Goal: Task Accomplishment & Management: Manage account settings

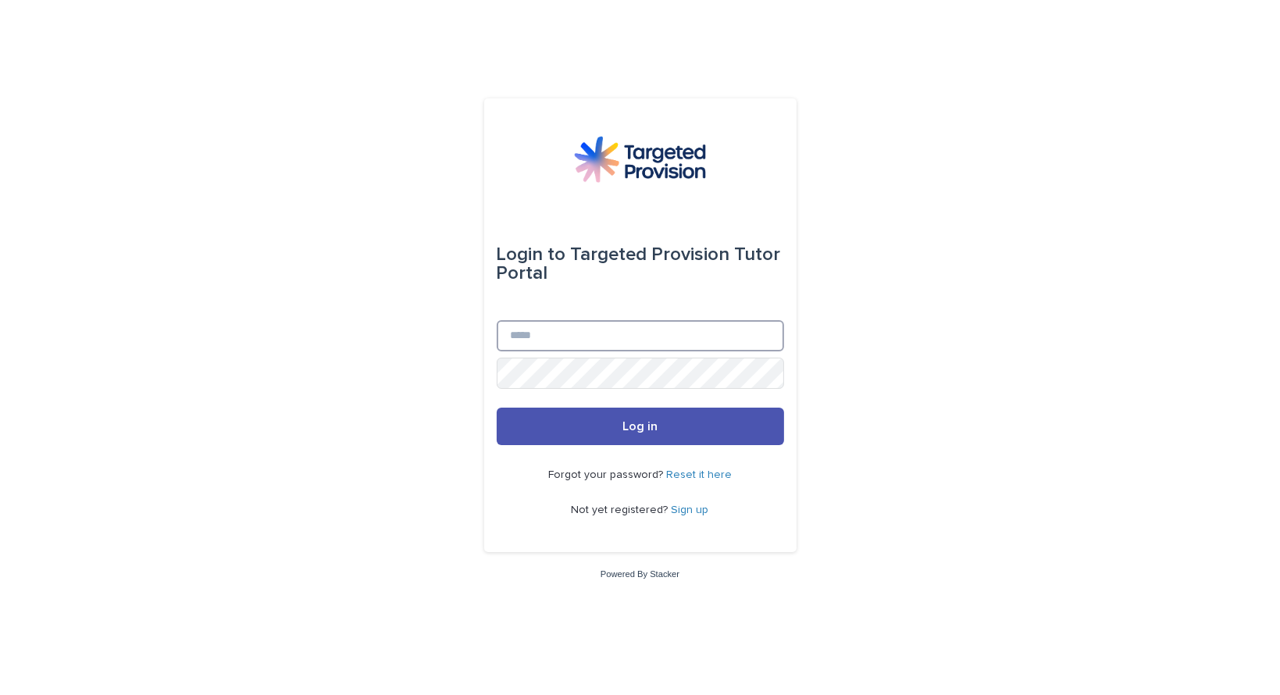
click at [569, 335] on input "Email" at bounding box center [640, 335] width 287 height 31
type input "**********"
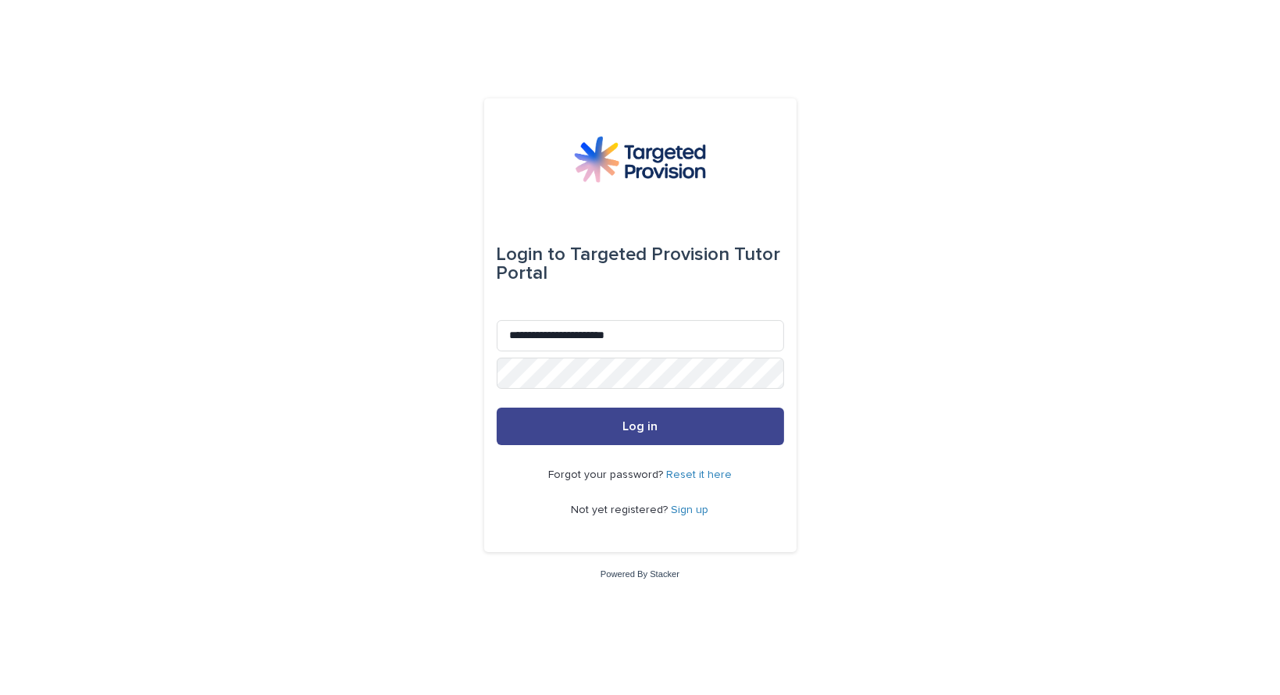
click at [617, 432] on button "Log in" at bounding box center [640, 426] width 287 height 37
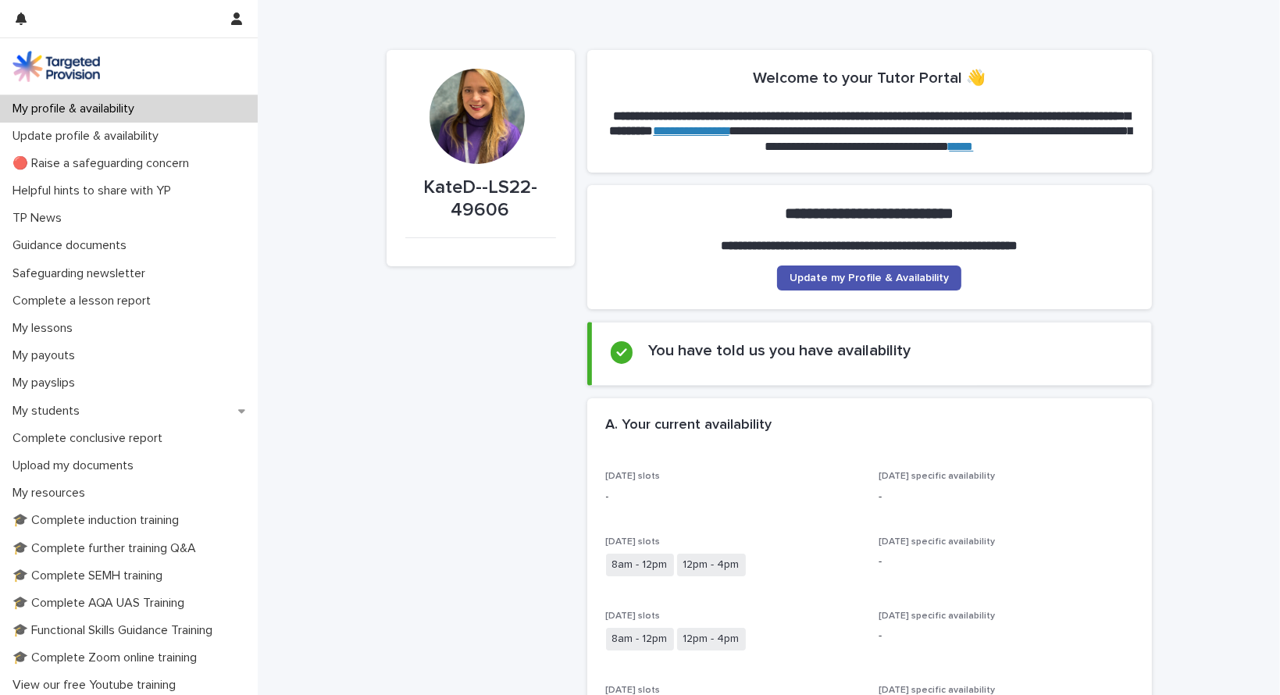
click at [1120, 578] on div "Tuesday specific availability -" at bounding box center [1006, 560] width 255 height 46
click at [842, 280] on span "Update my Profile & Availability" at bounding box center [869, 278] width 159 height 11
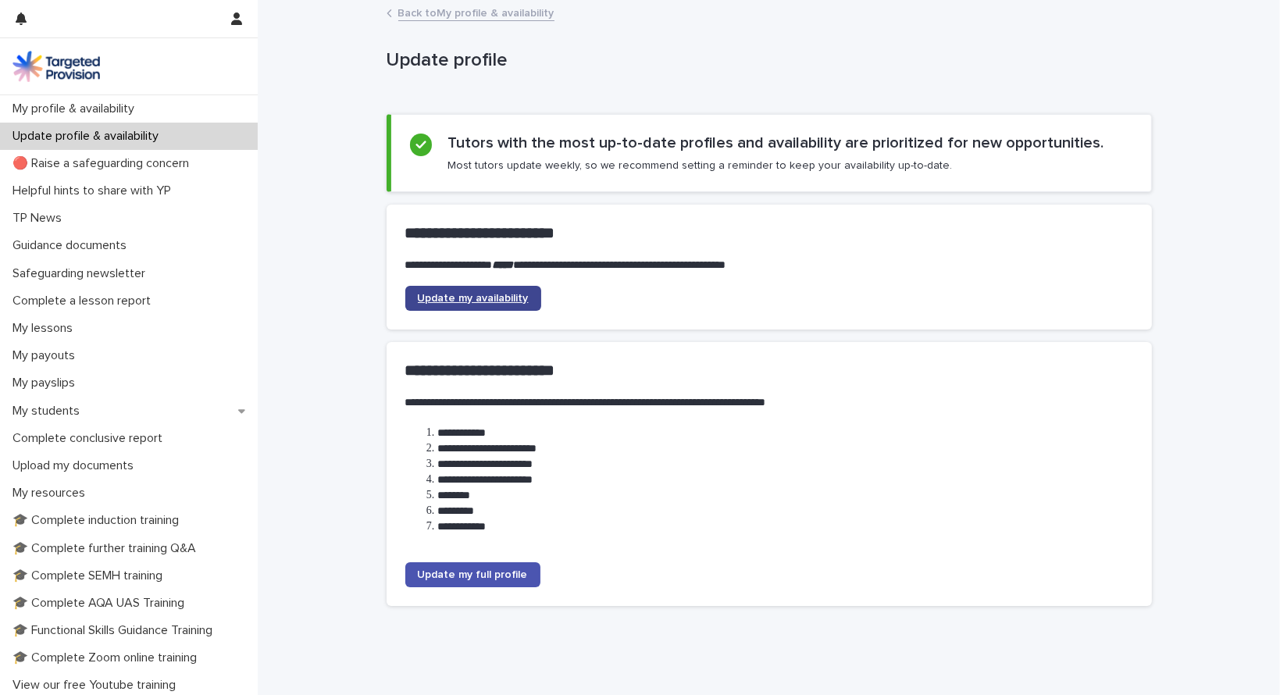
click at [459, 304] on link "Update my availability" at bounding box center [473, 298] width 136 height 25
click at [466, 575] on span "Update my full profile" at bounding box center [473, 574] width 110 height 11
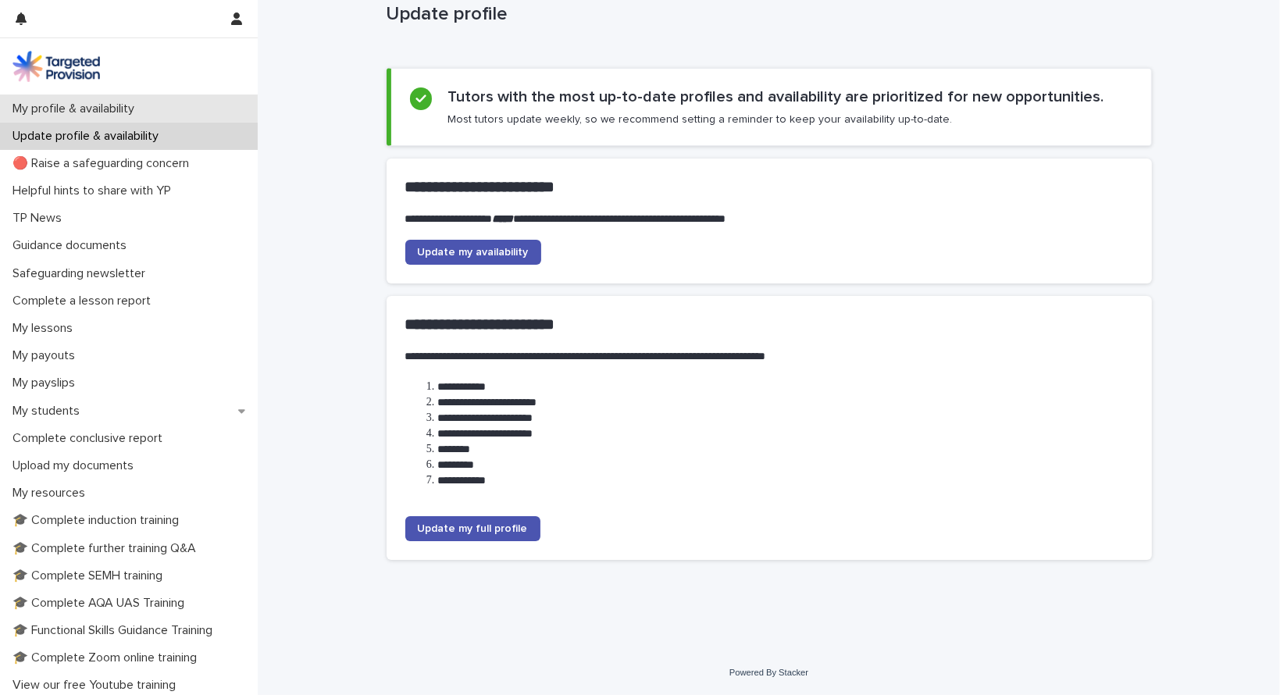
click at [100, 104] on p "My profile & availability" at bounding box center [76, 109] width 141 height 15
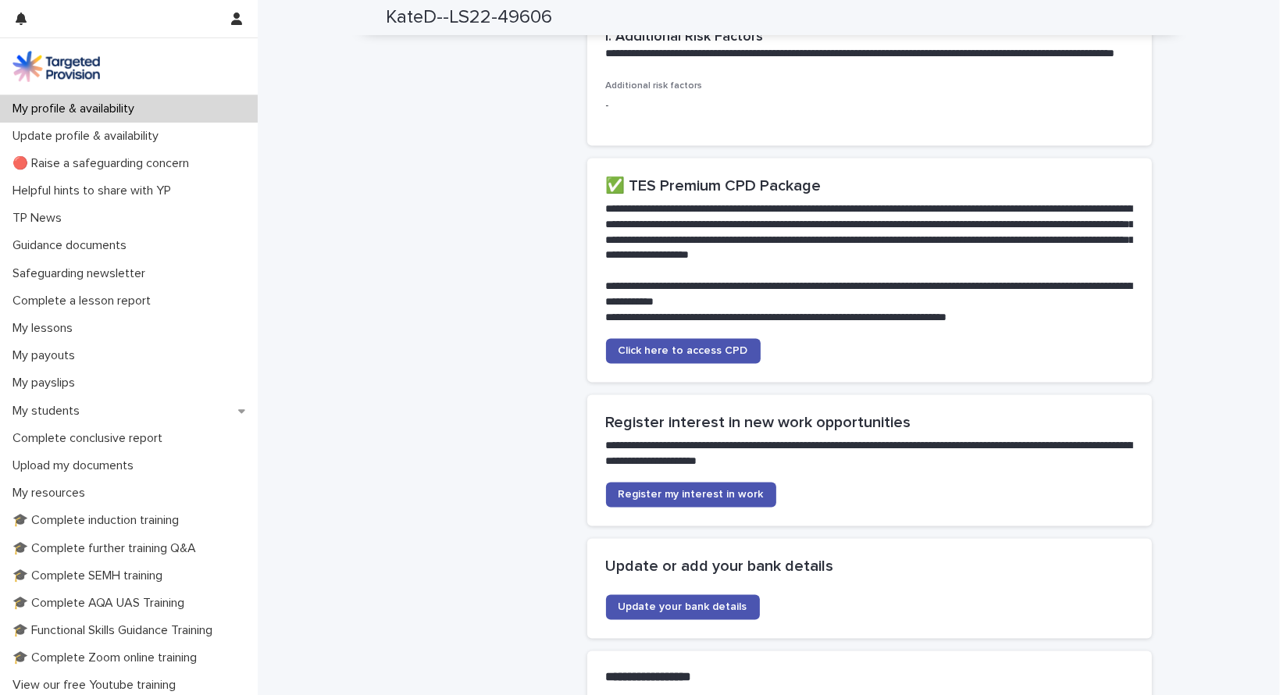
scroll to position [3299, 0]
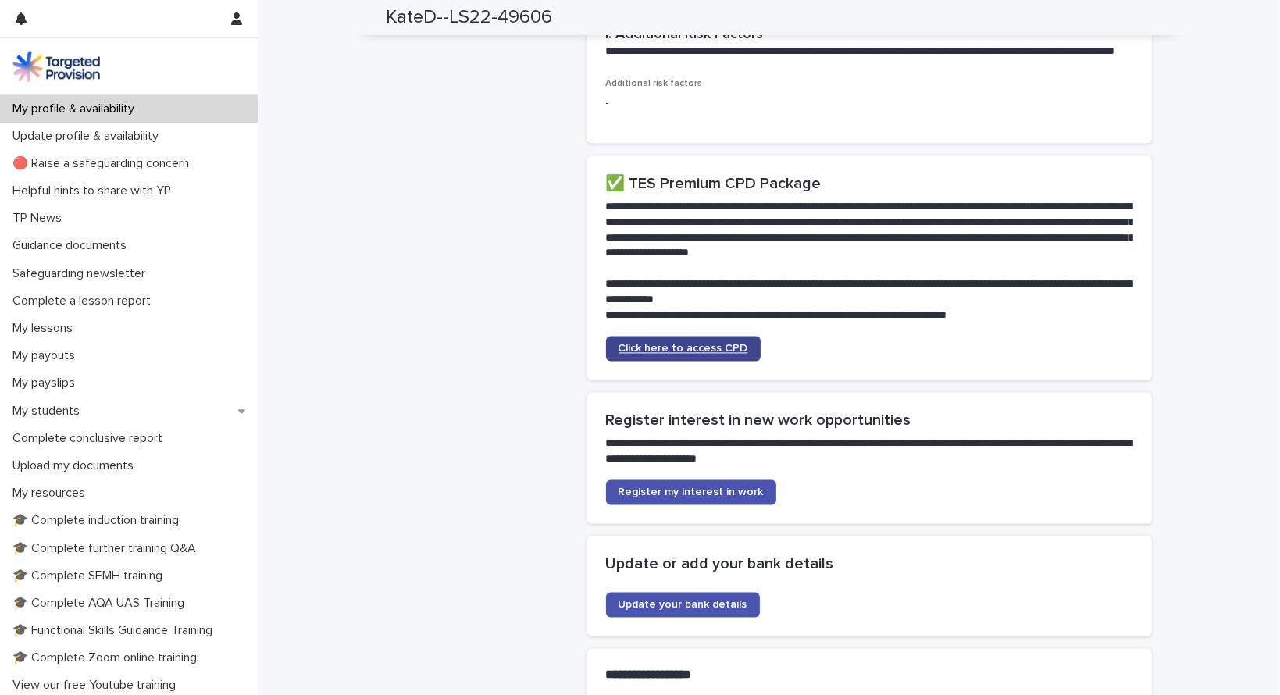
click at [708, 354] on span "Click here to access CPD" at bounding box center [684, 348] width 130 height 11
click at [690, 354] on span "Click here to access CPD" at bounding box center [684, 348] width 130 height 11
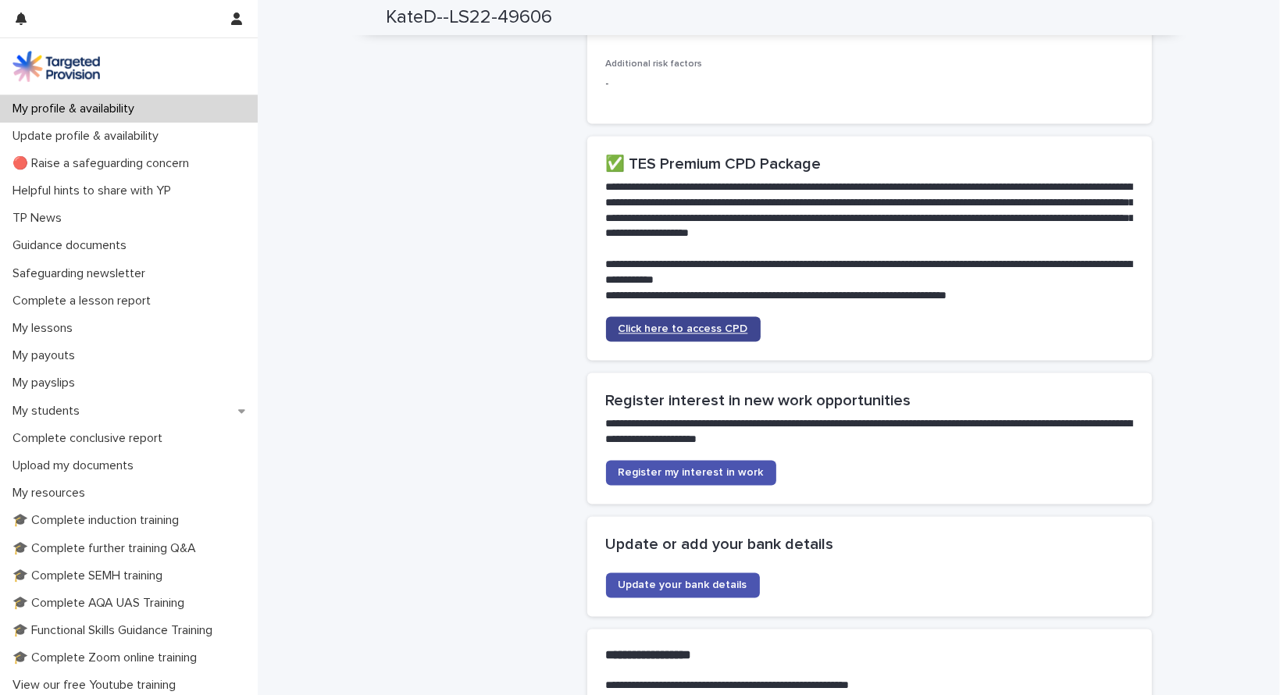
scroll to position [3316, 0]
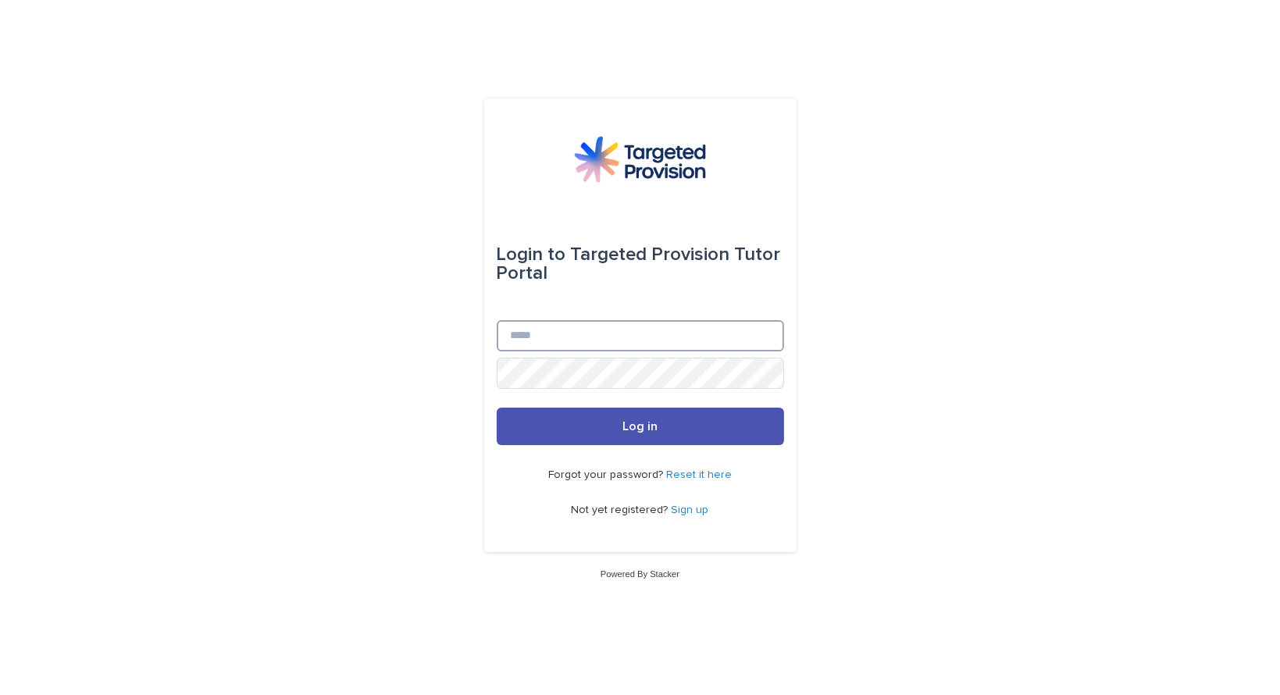
click at [606, 341] on input "Email" at bounding box center [640, 335] width 287 height 31
type input "**********"
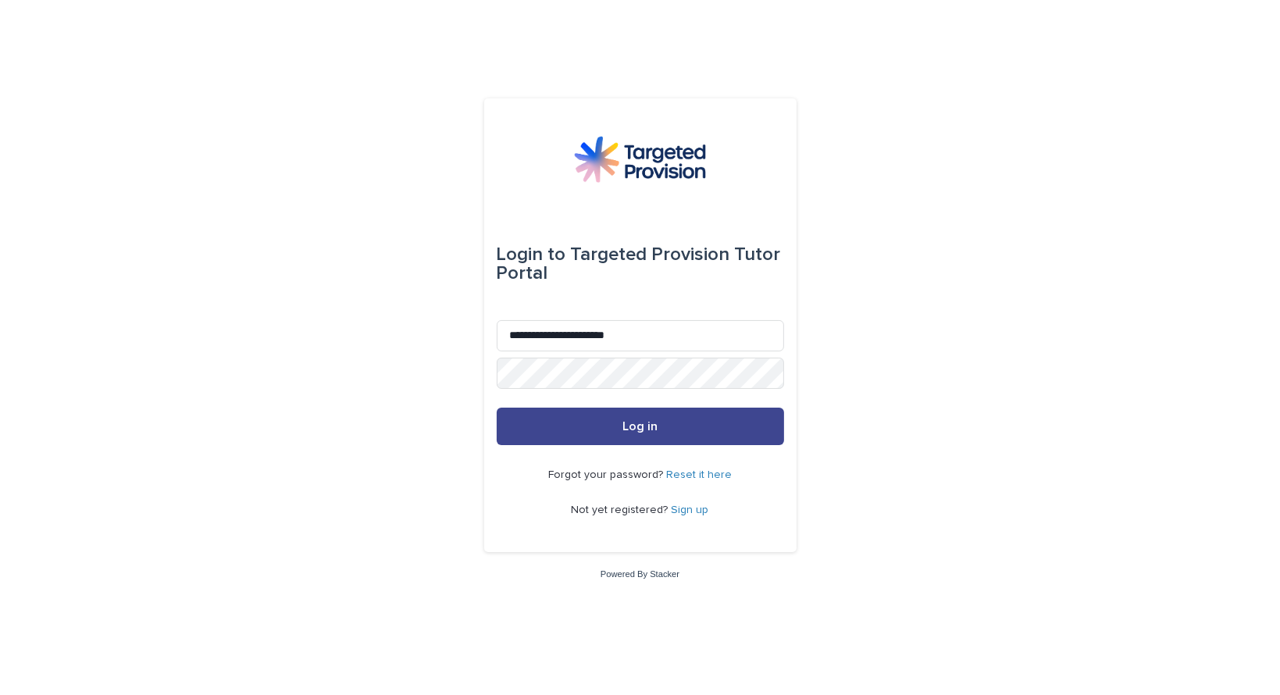
click at [664, 430] on button "Log in" at bounding box center [640, 426] width 287 height 37
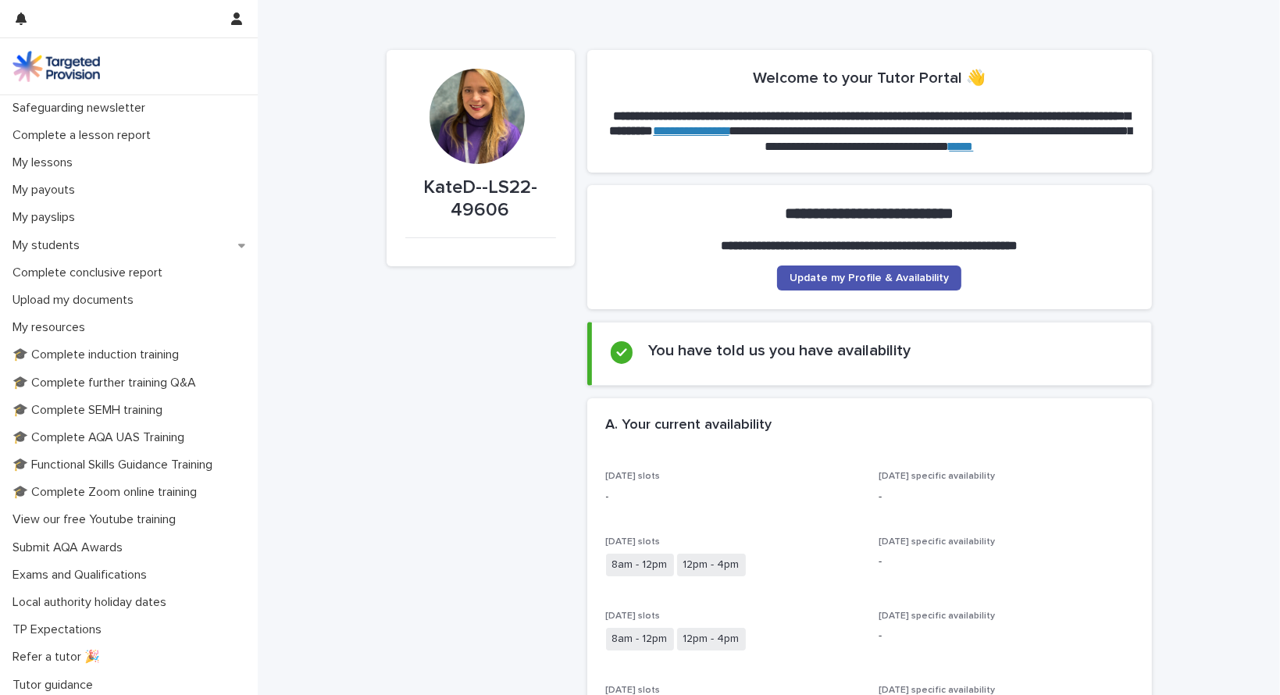
scroll to position [197, 0]
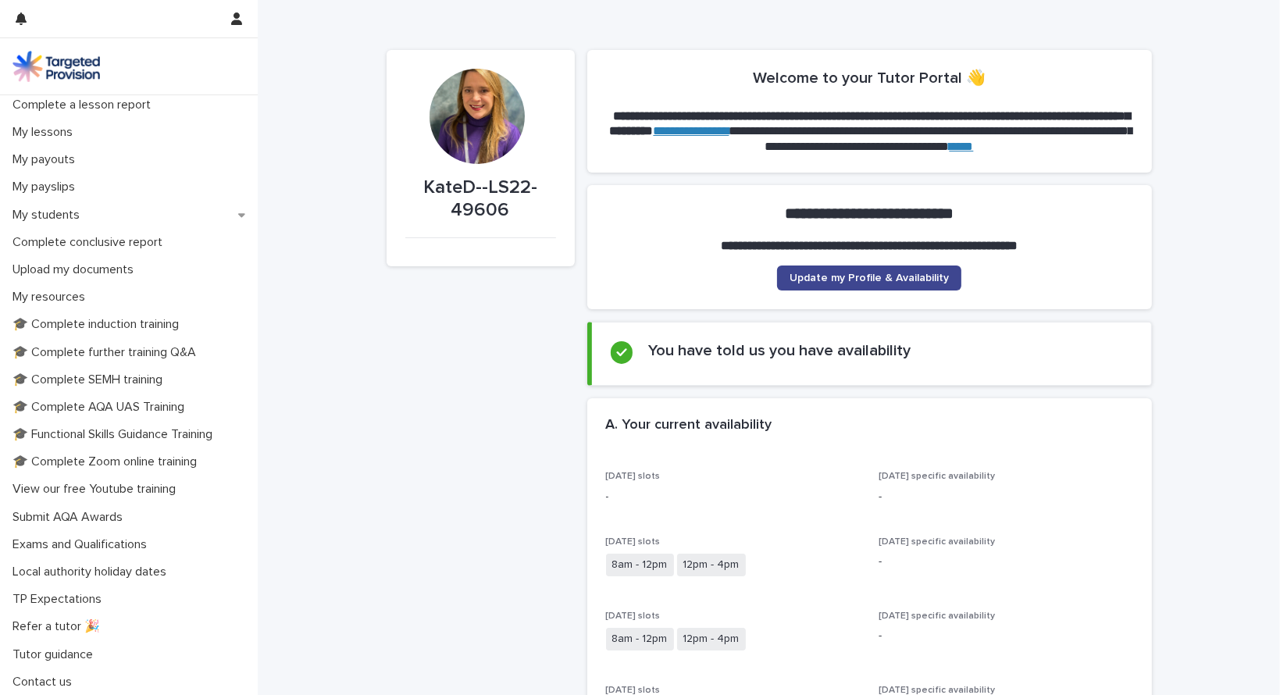
click at [872, 277] on span "Update my Profile & Availability" at bounding box center [869, 278] width 159 height 11
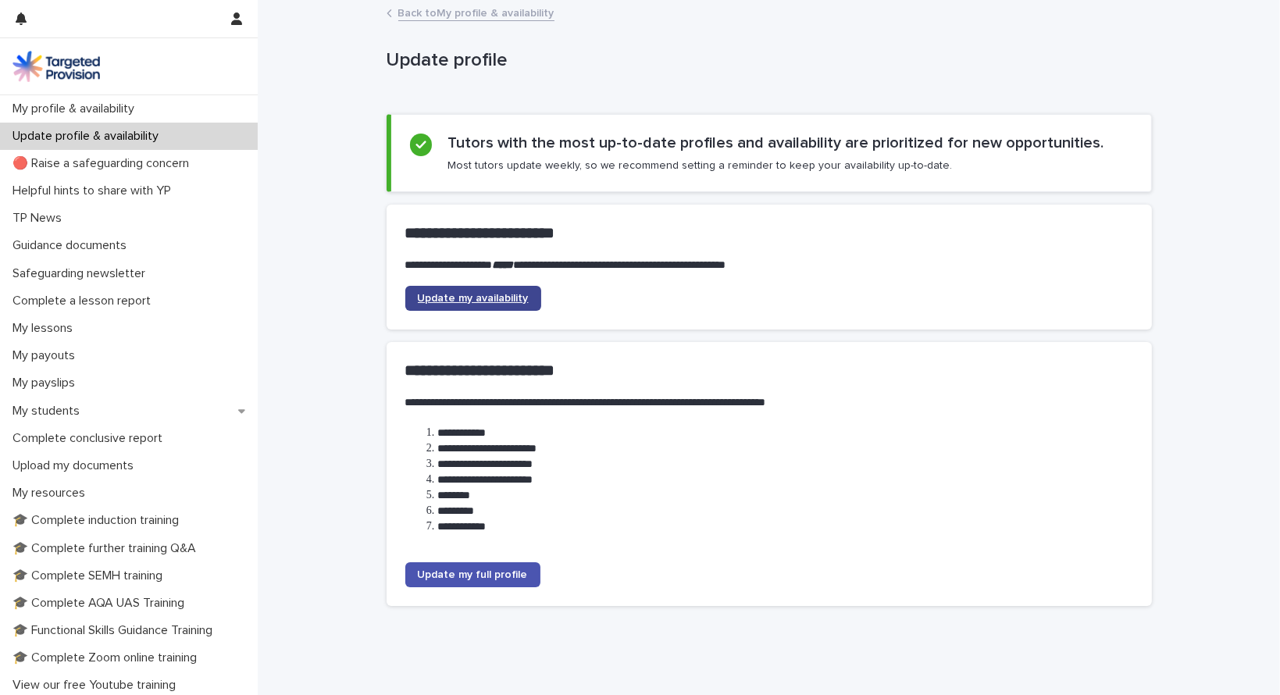
click at [508, 297] on span "Update my availability" at bounding box center [473, 298] width 111 height 11
click at [484, 574] on span "Update my full profile" at bounding box center [473, 574] width 110 height 11
